Goal: Find specific page/section: Find specific page/section

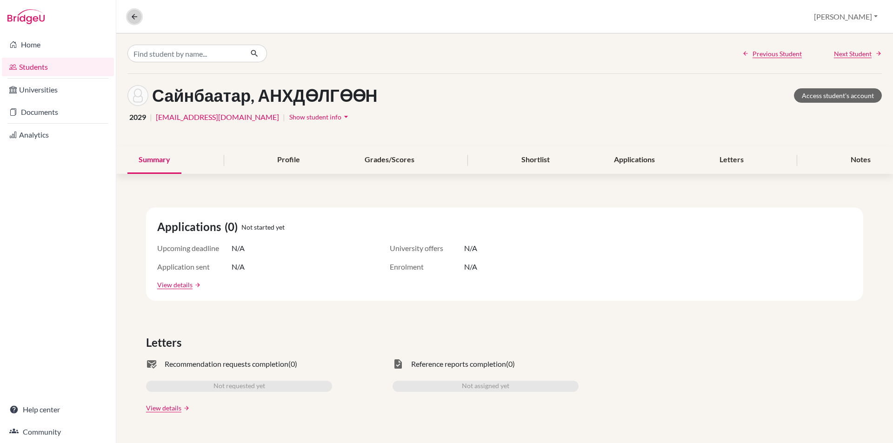
click at [137, 15] on icon at bounding box center [134, 17] width 8 height 8
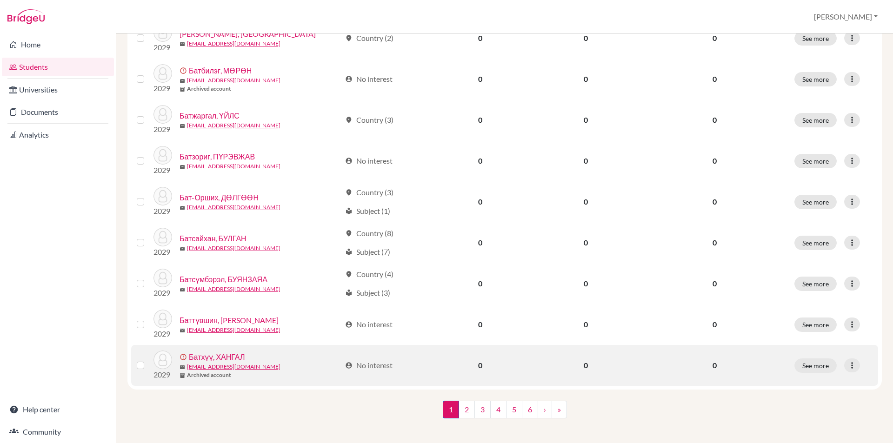
scroll to position [621, 0]
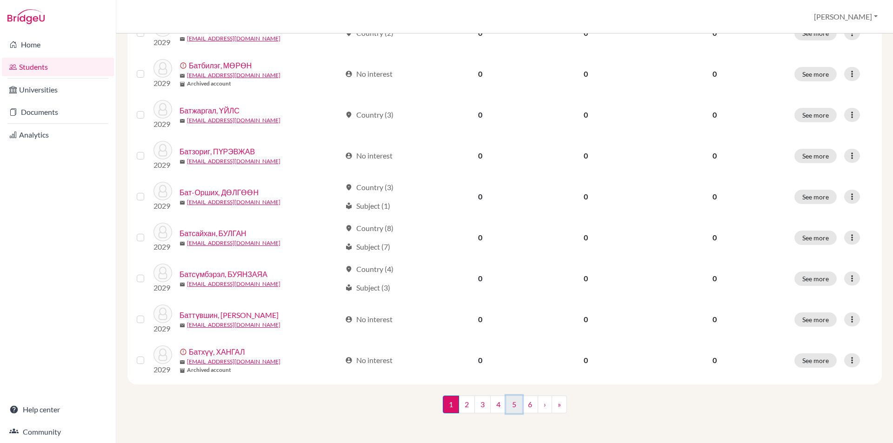
click at [513, 407] on link "5" at bounding box center [514, 405] width 16 height 18
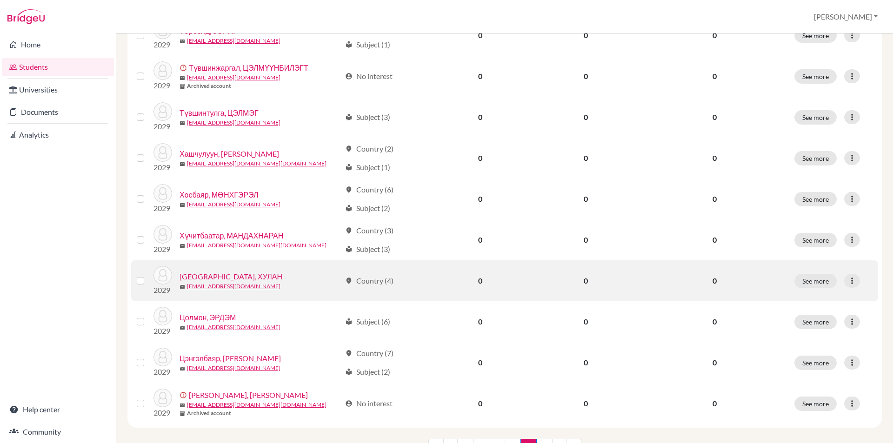
scroll to position [481, 0]
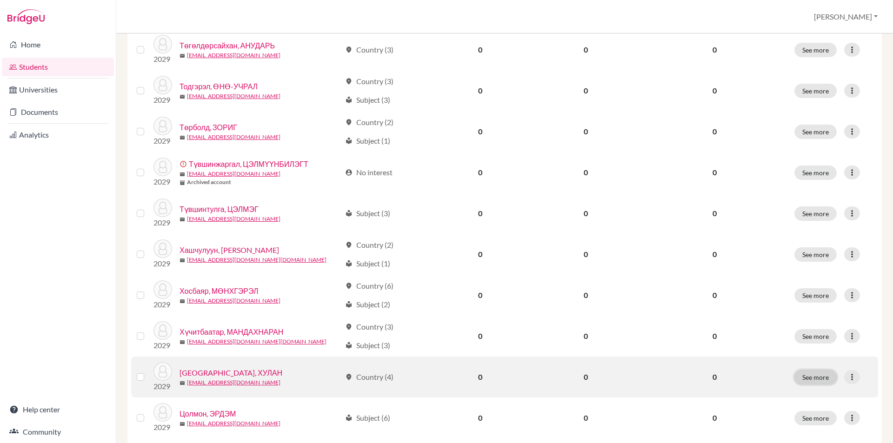
click at [810, 377] on button "See more" at bounding box center [815, 377] width 42 height 14
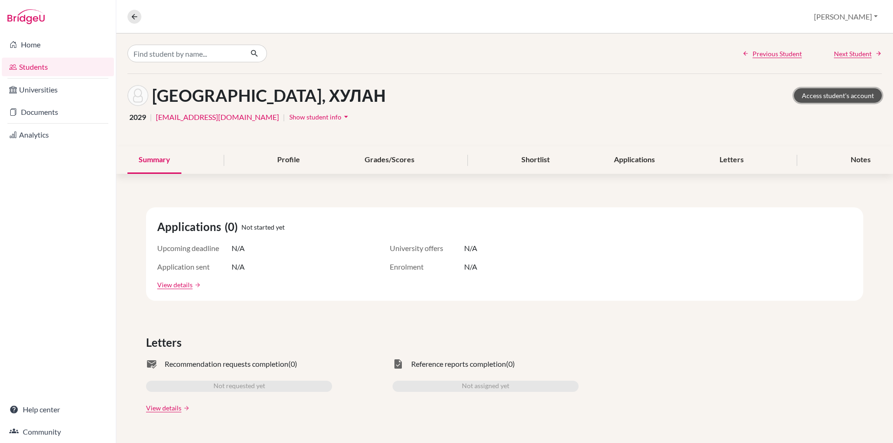
click at [803, 102] on link "Access student's account" at bounding box center [838, 95] width 88 height 14
click at [136, 16] on icon at bounding box center [134, 17] width 8 height 8
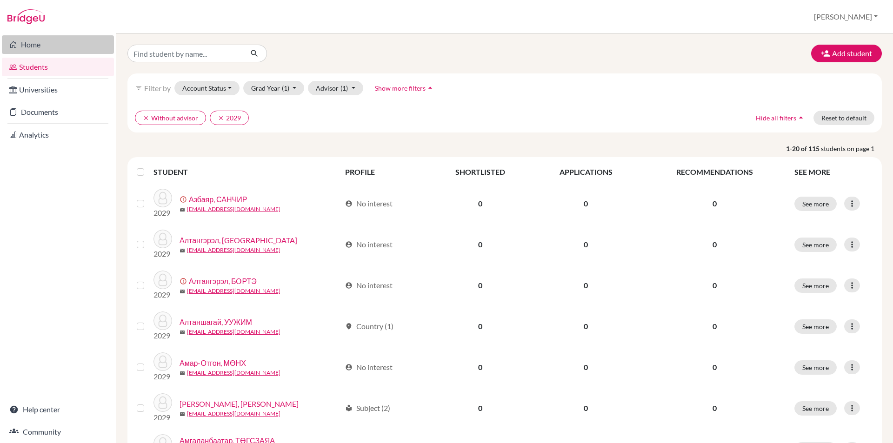
click at [59, 45] on link "Home" at bounding box center [58, 44] width 112 height 19
click at [821, 50] on icon "button" at bounding box center [825, 53] width 9 height 9
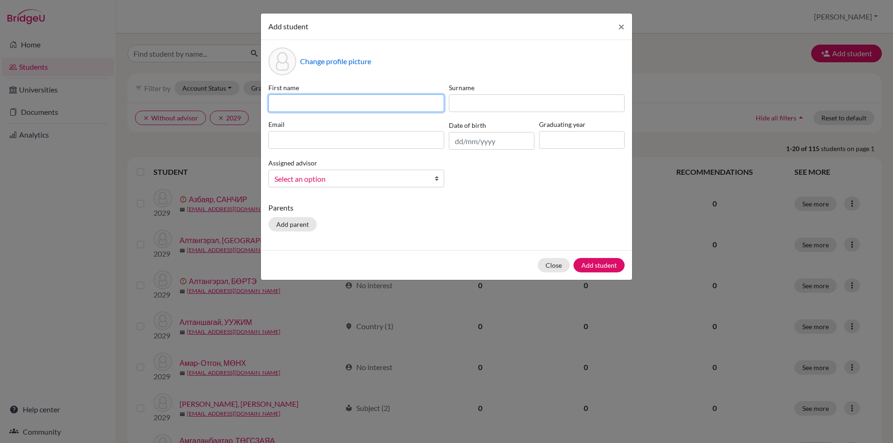
click at [421, 104] on input at bounding box center [356, 103] width 176 height 18
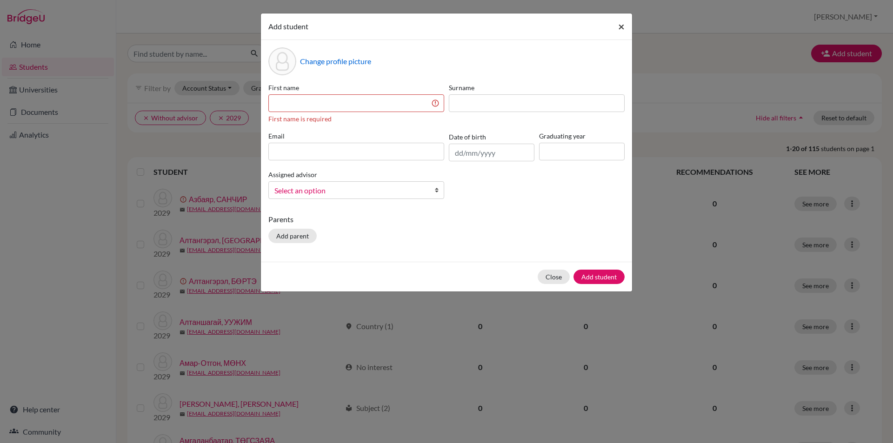
click at [611, 22] on button "×" at bounding box center [621, 26] width 21 height 26
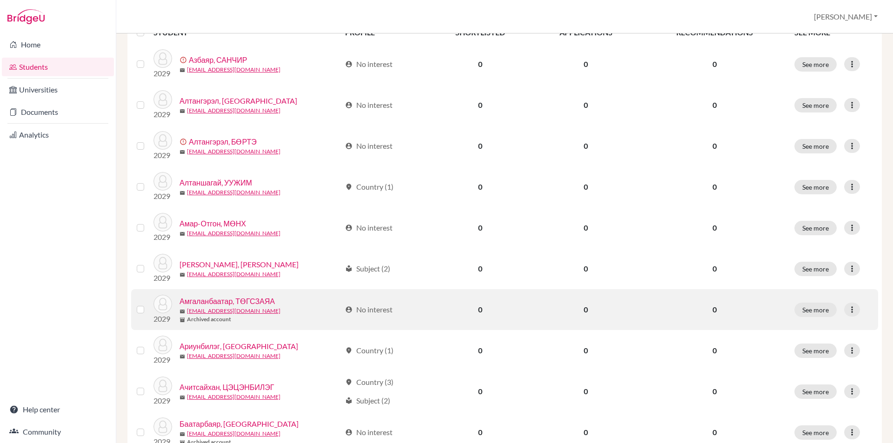
scroll to position [93, 0]
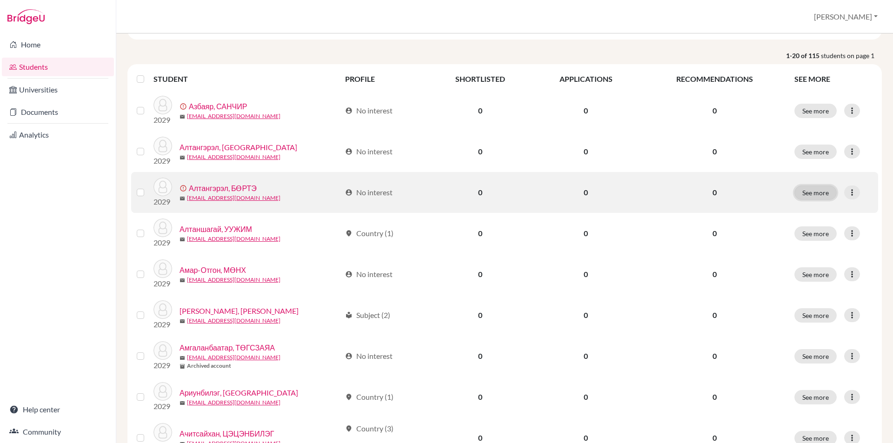
click at [819, 191] on button "See more" at bounding box center [815, 193] width 42 height 14
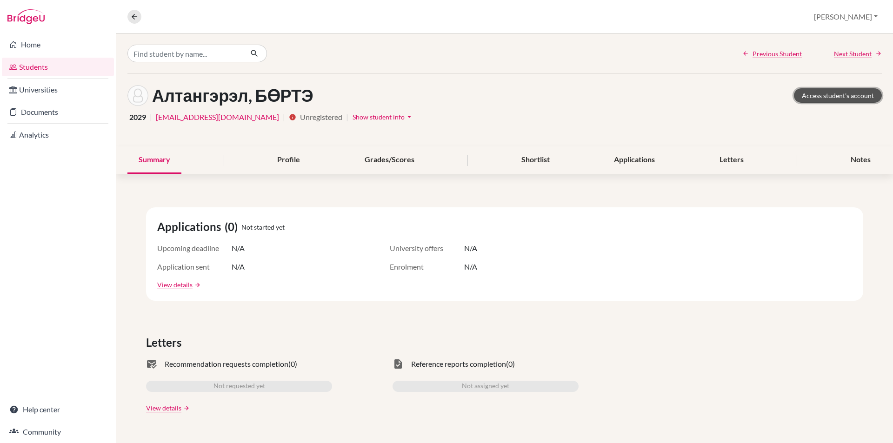
click at [837, 91] on link "Access student's account" at bounding box center [838, 95] width 88 height 14
click at [60, 47] on link "Home" at bounding box center [58, 44] width 112 height 19
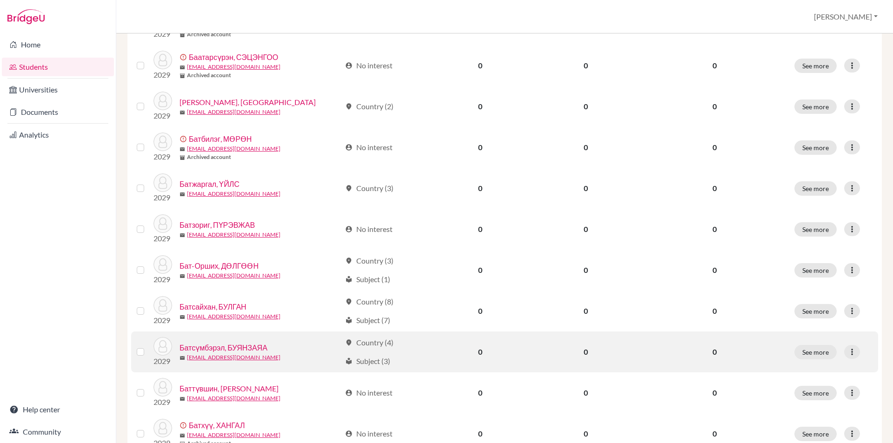
scroll to position [621, 0]
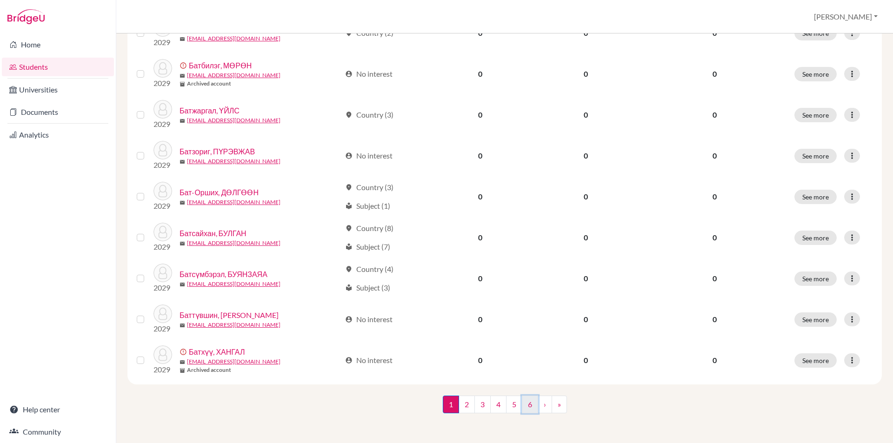
click at [532, 405] on link "6" at bounding box center [530, 405] width 16 height 18
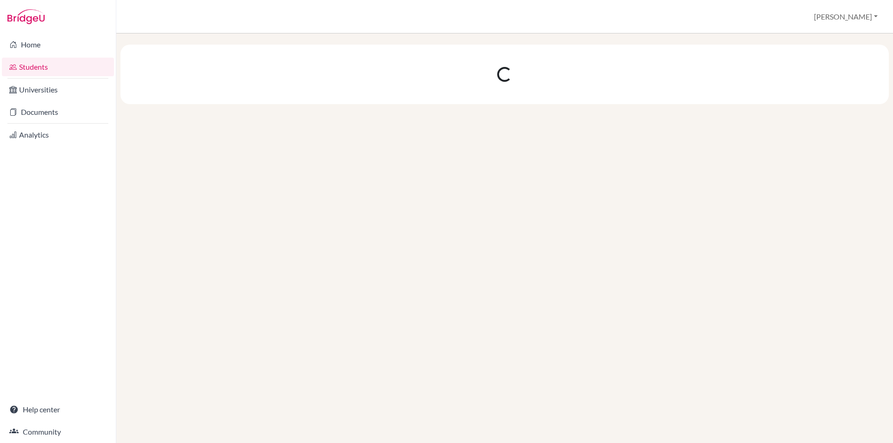
scroll to position [0, 0]
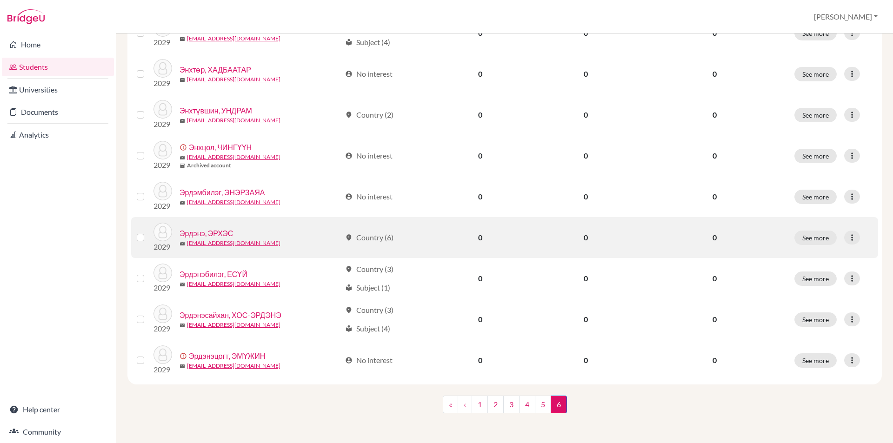
scroll to position [370, 0]
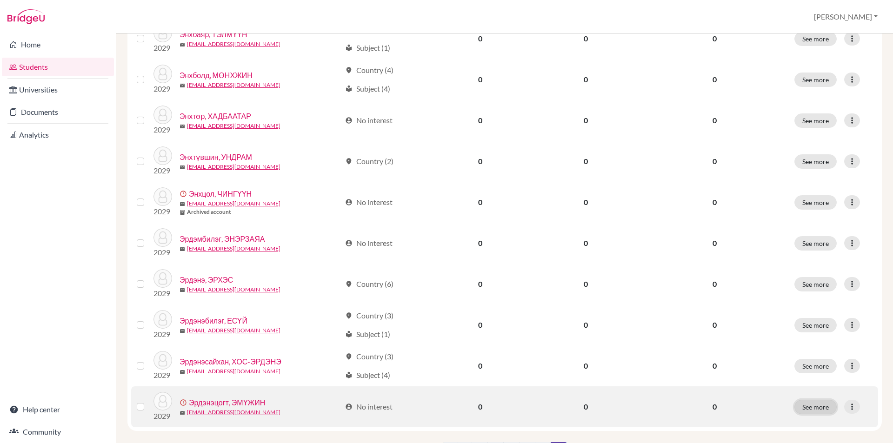
click at [803, 408] on button "See more" at bounding box center [815, 407] width 42 height 14
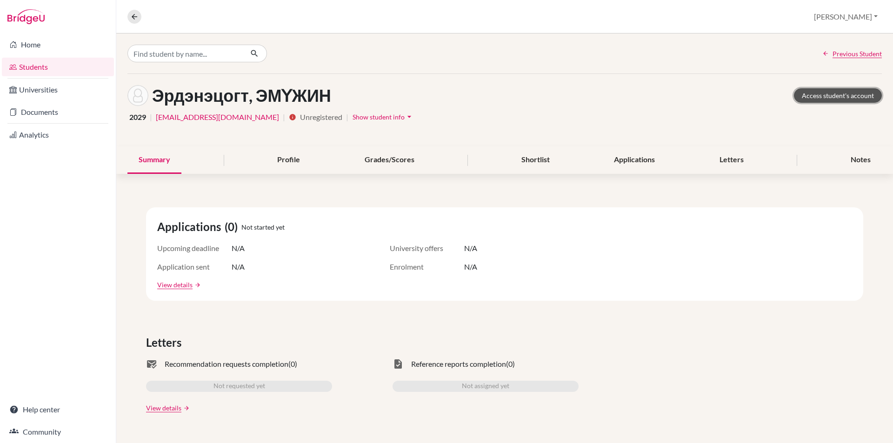
click at [805, 90] on link "Access student's account" at bounding box center [838, 95] width 88 height 14
click at [132, 24] on div "Overview Student details [GEOGRAPHIC_DATA] Profile School Settings Log out" at bounding box center [504, 16] width 777 height 33
click at [133, 18] on icon at bounding box center [134, 17] width 8 height 8
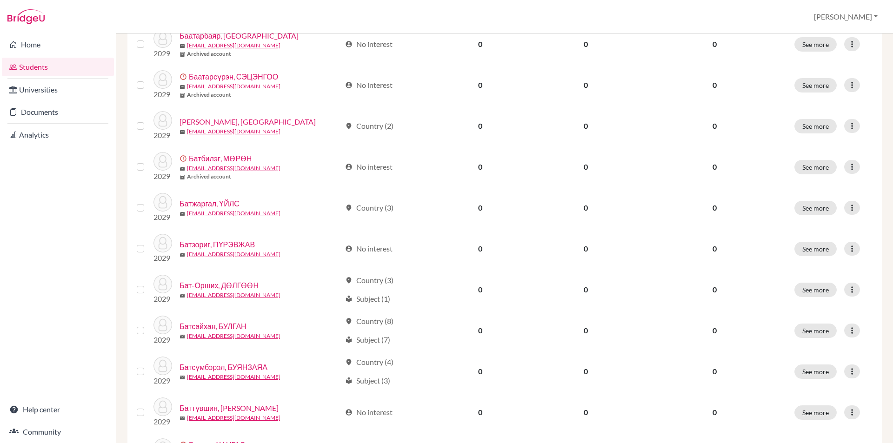
scroll to position [621, 0]
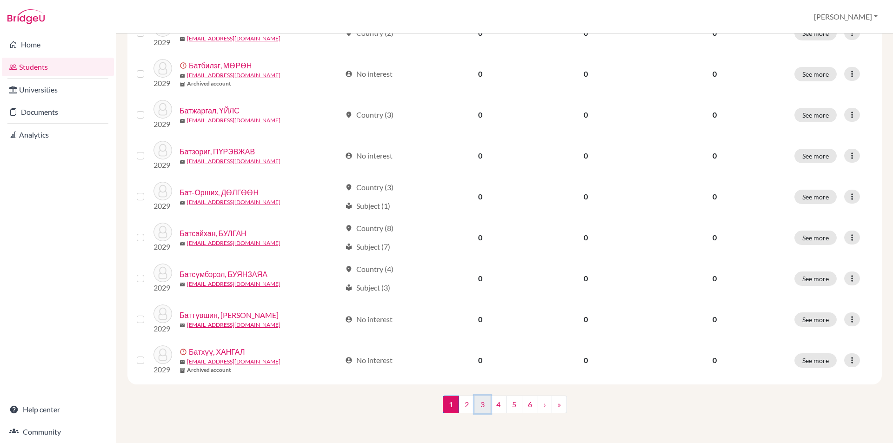
click at [486, 403] on link "3" at bounding box center [482, 405] width 16 height 18
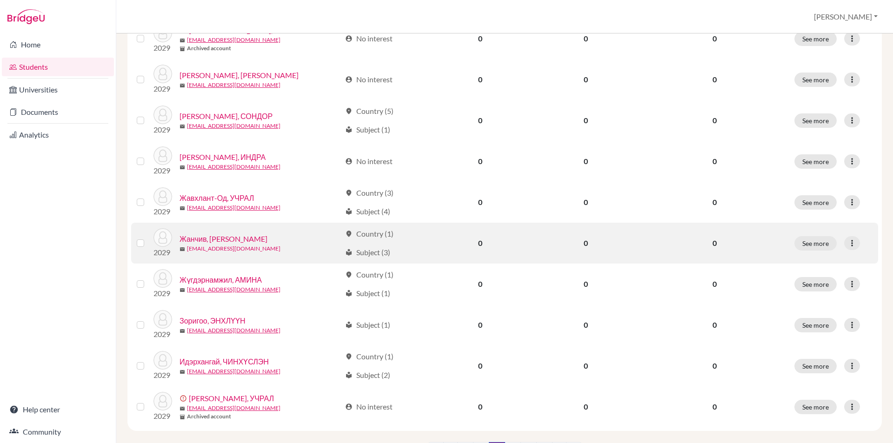
scroll to position [558, 0]
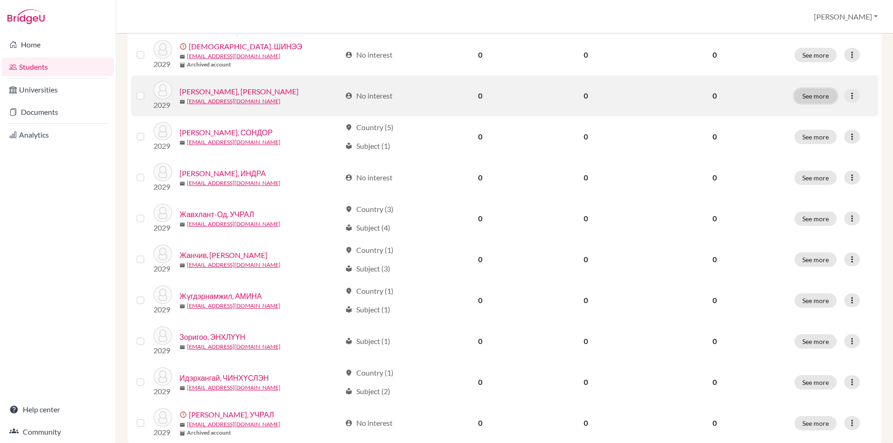
click at [821, 93] on button "See more" at bounding box center [815, 96] width 42 height 14
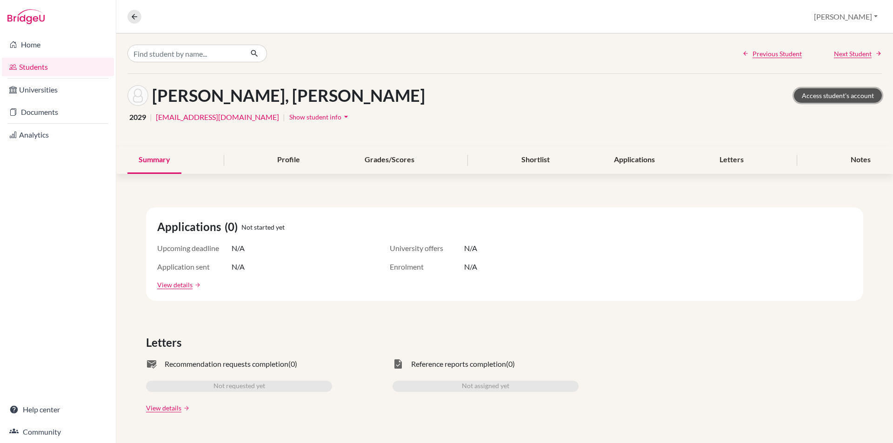
click at [827, 90] on link "Access student's account" at bounding box center [838, 95] width 88 height 14
click at [843, 97] on link "Access student's account" at bounding box center [838, 95] width 88 height 14
click at [39, 45] on link "Home" at bounding box center [58, 44] width 112 height 19
click at [807, 97] on link "Access student's account" at bounding box center [838, 95] width 88 height 14
click at [807, 96] on link "Access student's account" at bounding box center [838, 95] width 88 height 14
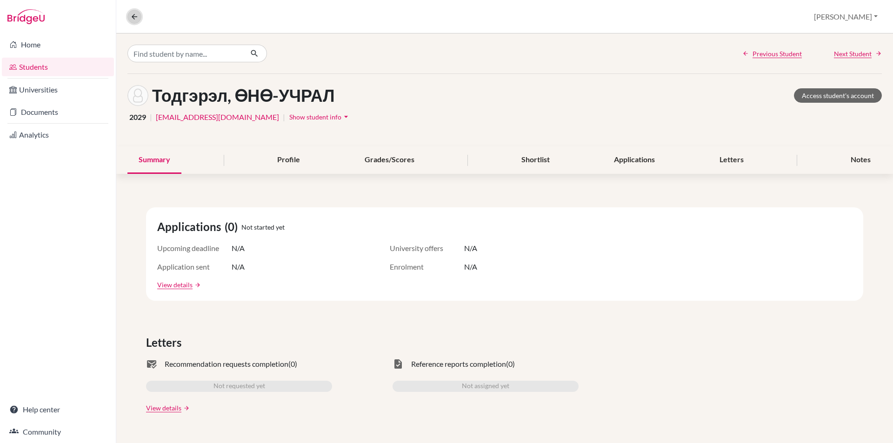
click at [133, 13] on icon at bounding box center [134, 17] width 8 height 8
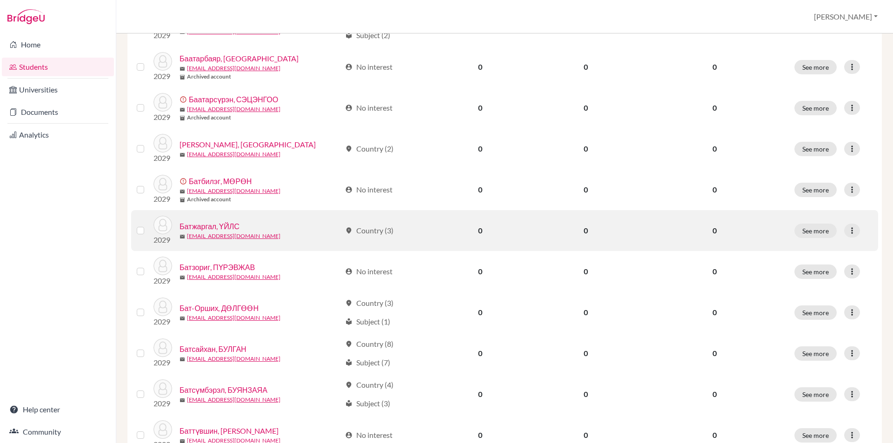
scroll to position [604, 0]
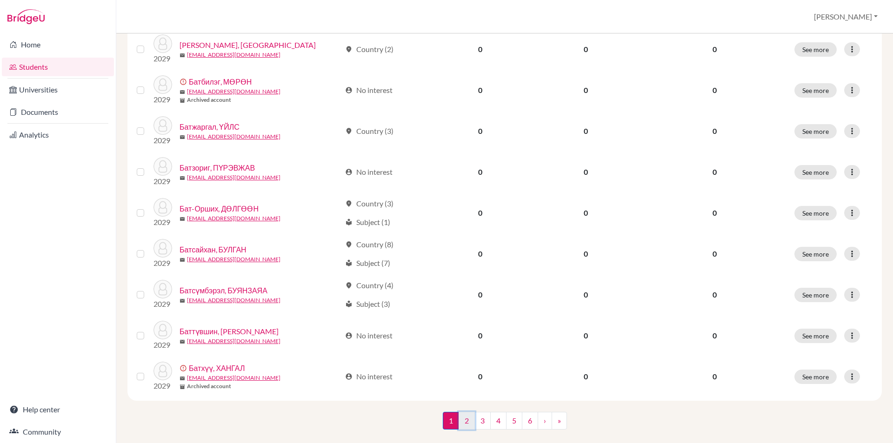
click at [464, 421] on link "2" at bounding box center [466, 421] width 16 height 18
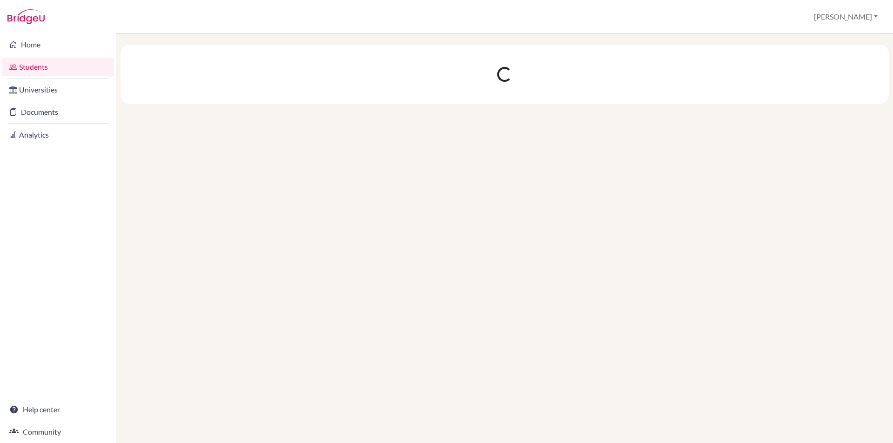
scroll to position [0, 0]
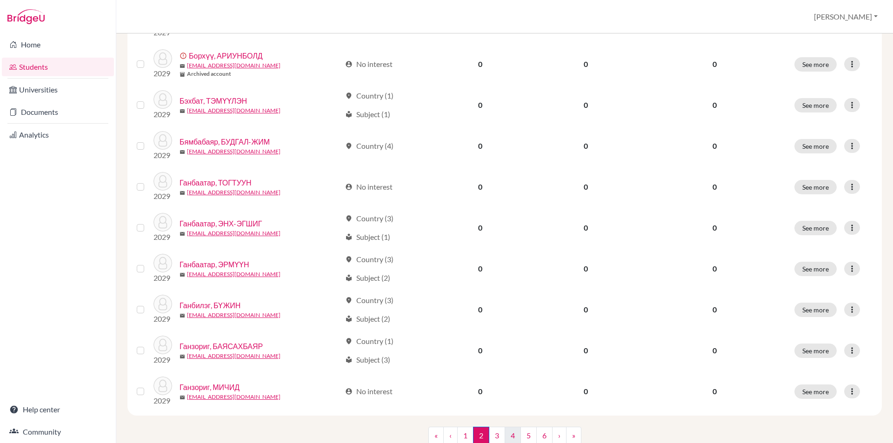
scroll to position [621, 0]
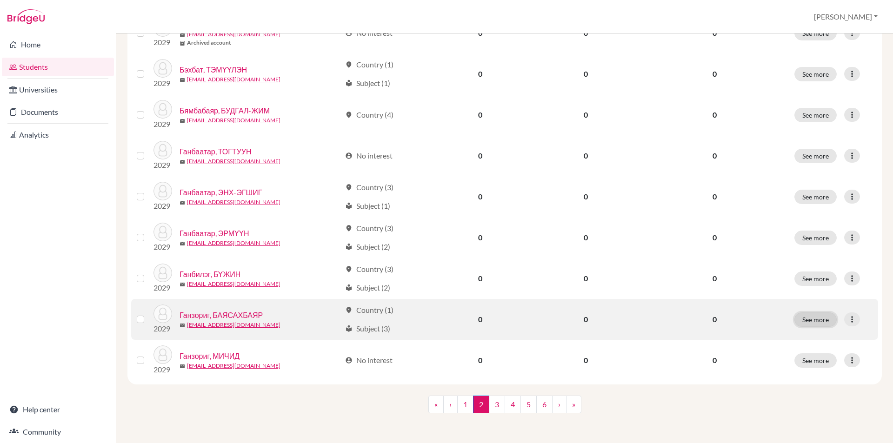
click at [810, 314] on button "See more" at bounding box center [815, 319] width 42 height 14
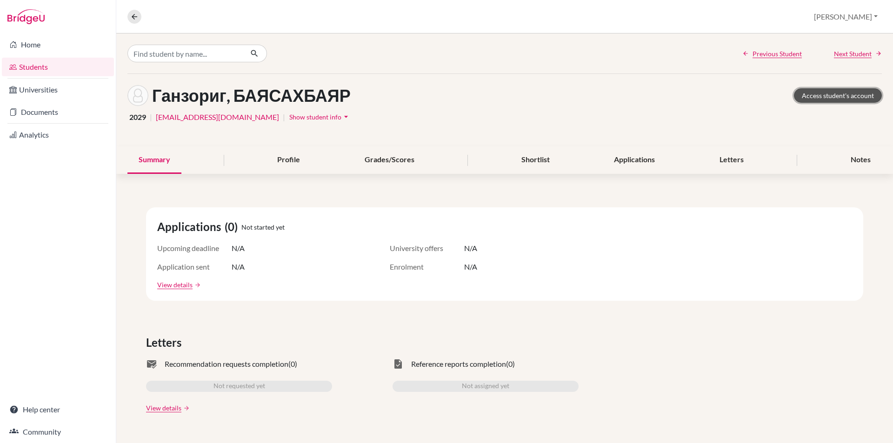
click at [818, 98] on link "Access student's account" at bounding box center [838, 95] width 88 height 14
click at [135, 18] on icon at bounding box center [134, 17] width 8 height 8
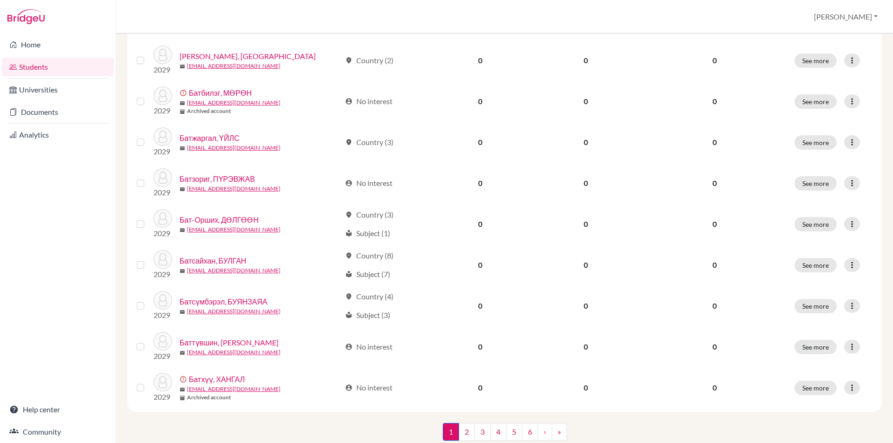
scroll to position [621, 0]
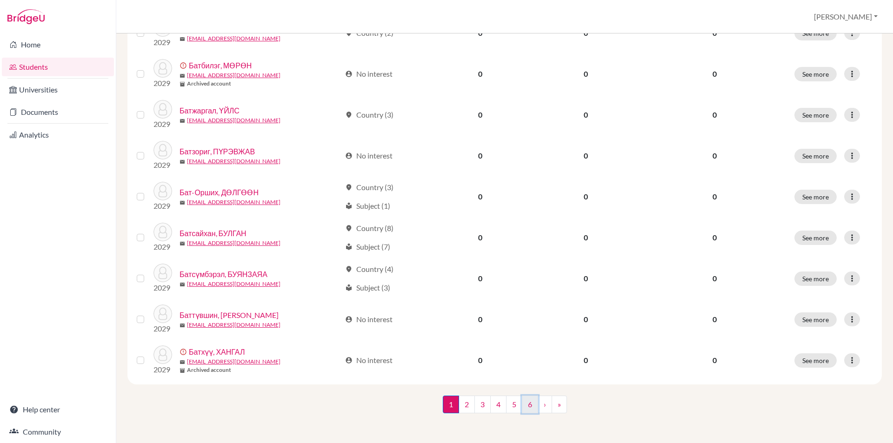
click at [530, 409] on link "6" at bounding box center [530, 405] width 16 height 18
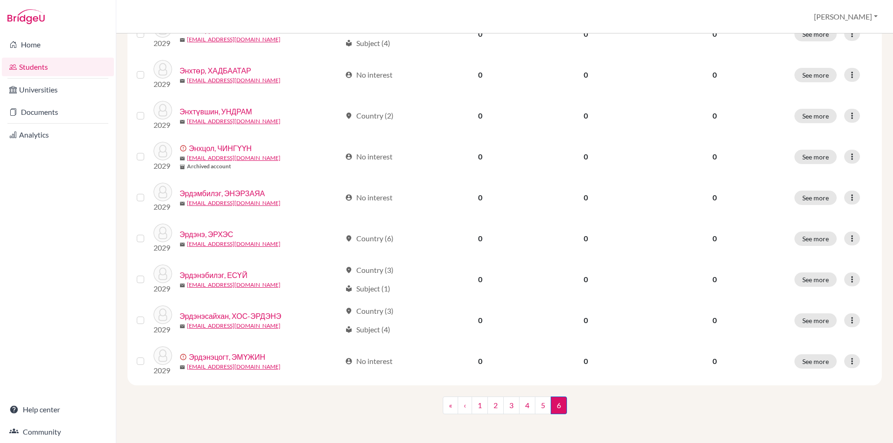
scroll to position [416, 0]
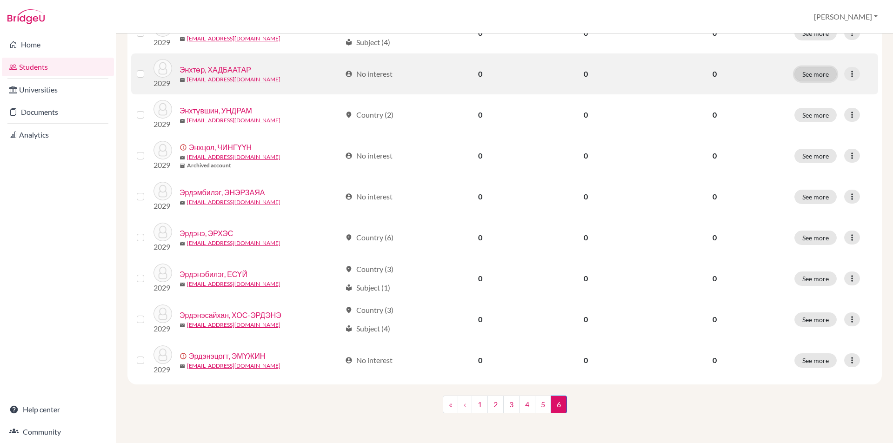
click at [805, 67] on button "See more" at bounding box center [815, 74] width 42 height 14
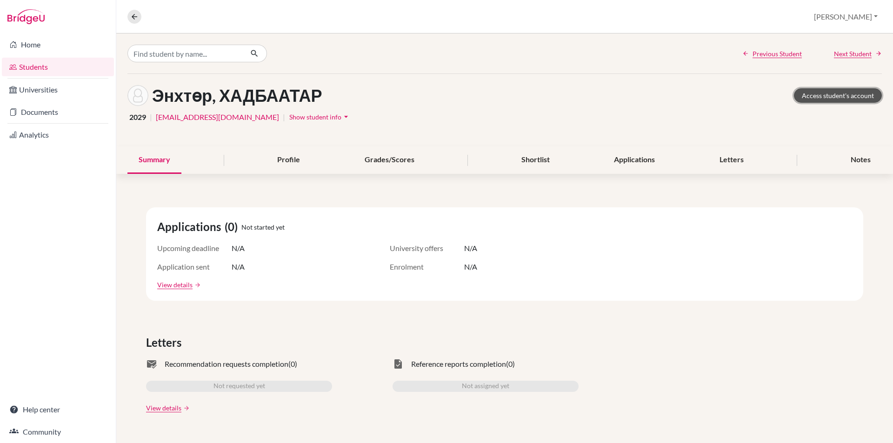
click at [847, 91] on link "Access student's account" at bounding box center [838, 95] width 88 height 14
click at [835, 94] on link "Access student's account" at bounding box center [838, 95] width 88 height 14
click at [133, 16] on icon at bounding box center [134, 17] width 8 height 8
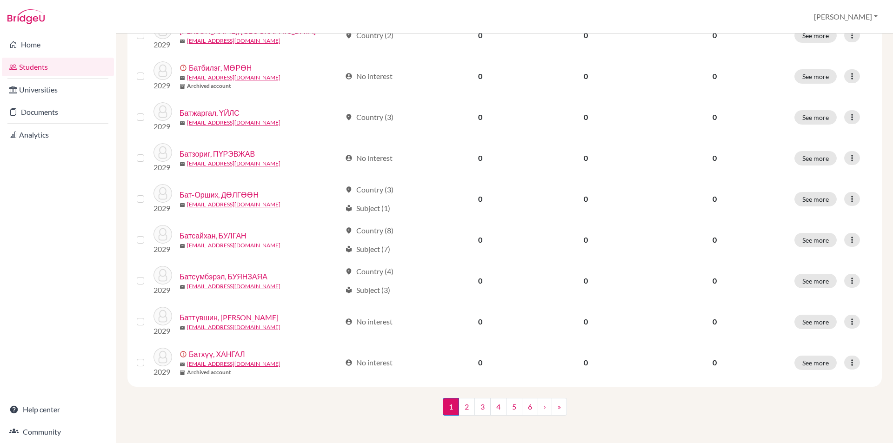
scroll to position [621, 0]
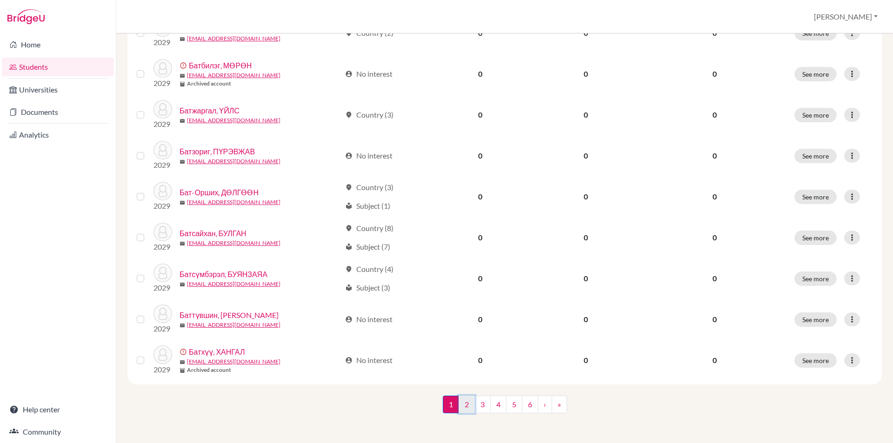
click at [458, 402] on link "2" at bounding box center [466, 405] width 16 height 18
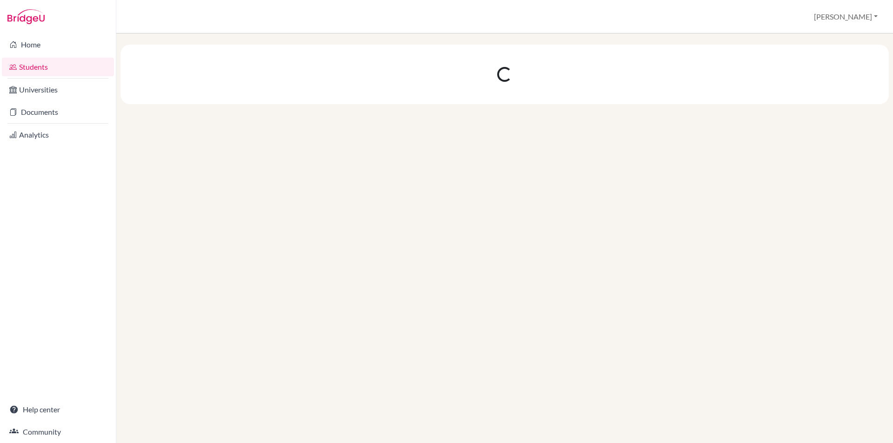
scroll to position [0, 0]
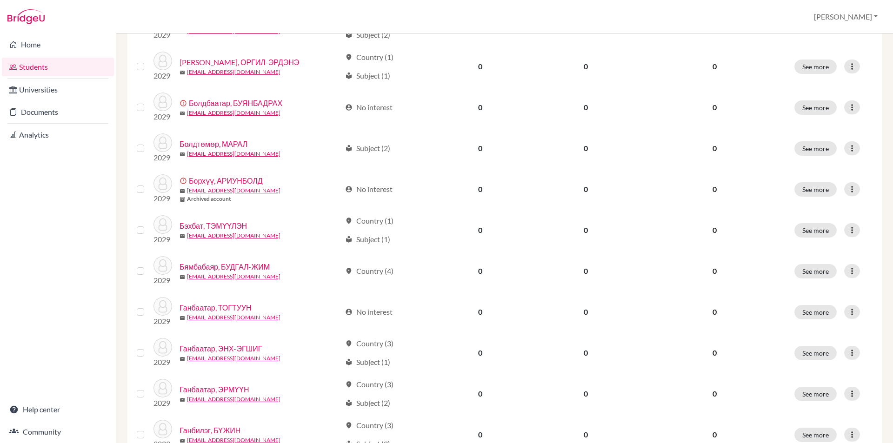
scroll to position [465, 0]
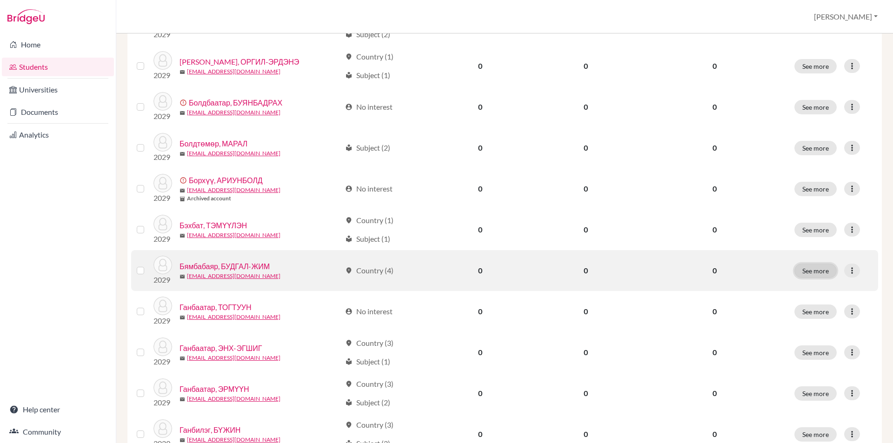
click at [811, 270] on button "See more" at bounding box center [815, 271] width 42 height 14
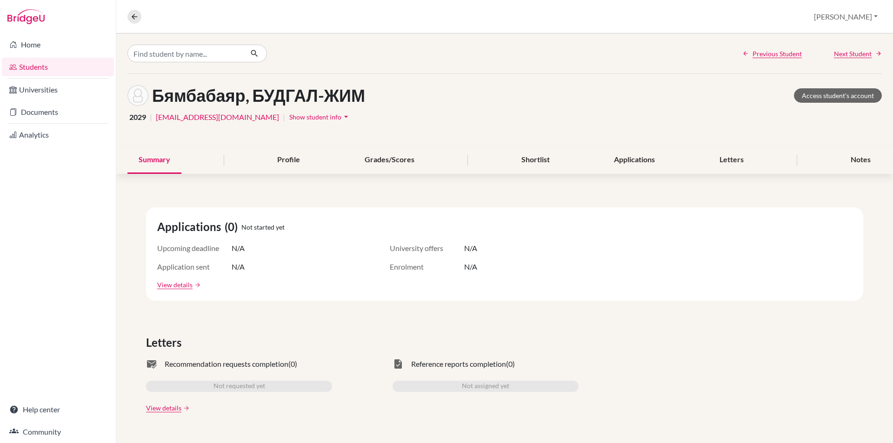
click at [824, 86] on div "Бямбабаяр, БУДГАЛ-ЖИМ Access student's account" at bounding box center [504, 95] width 754 height 21
click at [820, 92] on link "Access student's account" at bounding box center [838, 95] width 88 height 14
click at [136, 18] on icon at bounding box center [134, 17] width 8 height 8
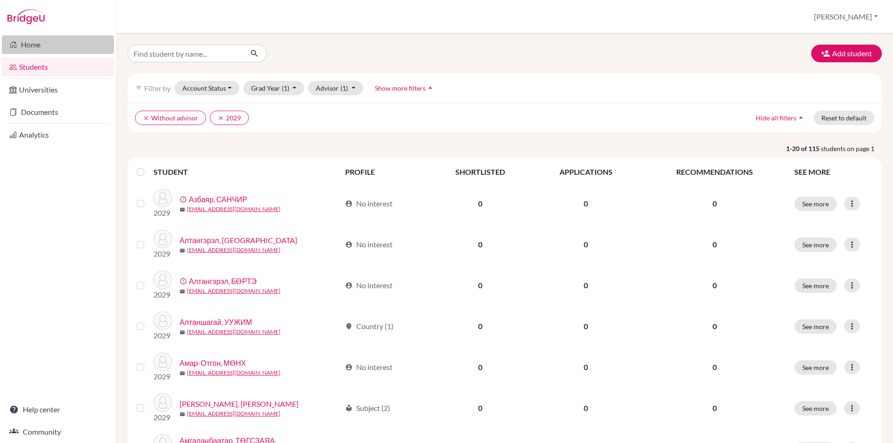
click at [57, 51] on link "Home" at bounding box center [58, 44] width 112 height 19
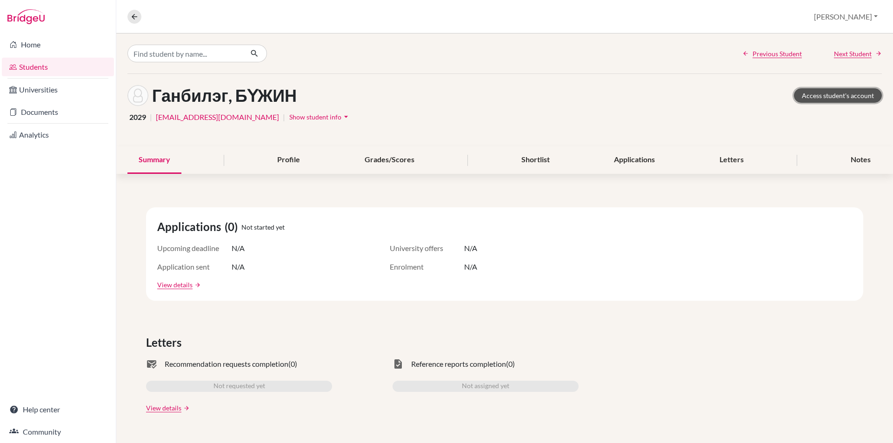
click at [808, 99] on link "Access student's account" at bounding box center [838, 95] width 88 height 14
click at [820, 96] on link "Access student's account" at bounding box center [838, 95] width 88 height 14
click at [138, 18] on icon at bounding box center [134, 17] width 8 height 8
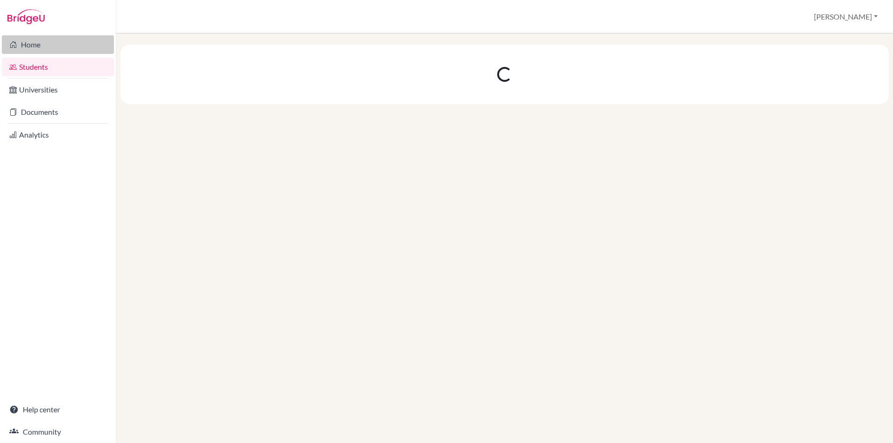
click at [33, 46] on link "Home" at bounding box center [58, 44] width 112 height 19
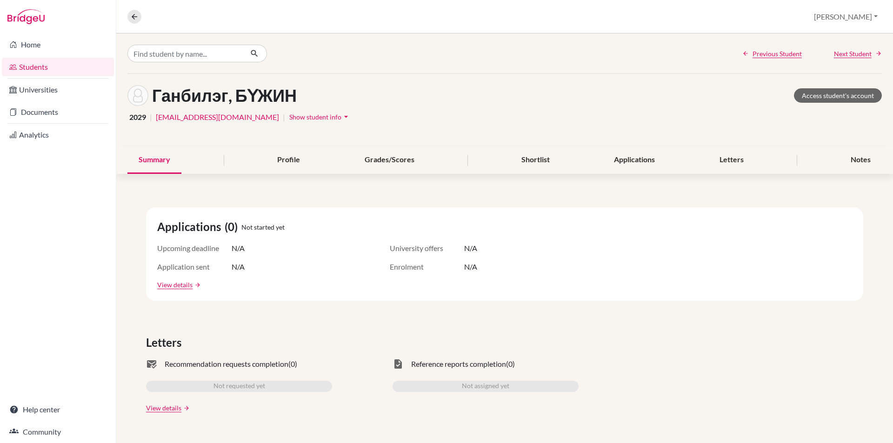
click at [53, 46] on link "Home" at bounding box center [58, 44] width 112 height 19
